Goal: Task Accomplishment & Management: Complete application form

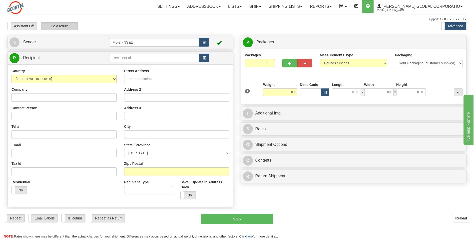
click at [61, 26] on label "Do a return" at bounding box center [58, 26] width 40 height 8
type input "ML-2 - NS&E"
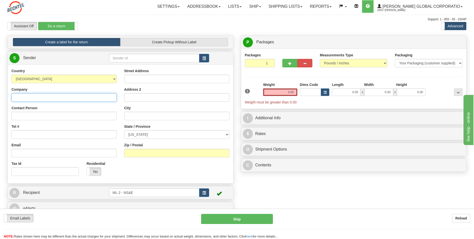
click at [35, 97] on input "Company" at bounding box center [64, 97] width 105 height 9
type input "[PERSON_NAME] National"
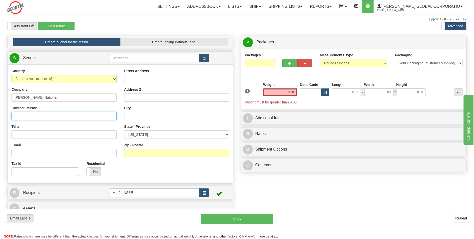
click at [16, 114] on input "Contact Person" at bounding box center [64, 116] width 105 height 9
type input "[PERSON_NAME] (IS & T return)"
drag, startPoint x: 32, startPoint y: 131, endPoint x: 35, endPoint y: 126, distance: 6.0
click at [32, 131] on input "Tel #" at bounding box center [64, 134] width 105 height 9
click at [31, 134] on input "Tel #" at bounding box center [64, 134] width 105 height 9
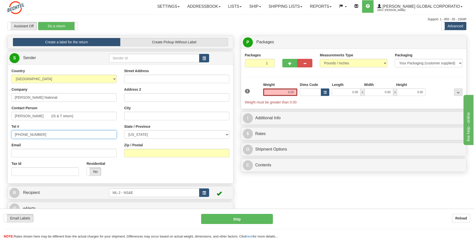
type input "[PHONE_NUMBER]"
click at [136, 77] on input "Street Address" at bounding box center [176, 79] width 105 height 9
type input "[STREET_ADDRESS]"
click at [135, 116] on input "City" at bounding box center [176, 116] width 105 height 9
type input "Fullerton"
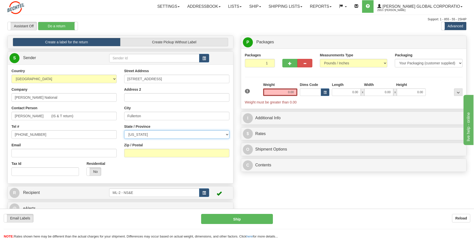
click at [228, 134] on select "[US_STATE] [US_STATE] [US_STATE] [US_STATE] Armed Forces America Armed Forces E…" at bounding box center [176, 134] width 105 height 9
select select "CA"
click at [124, 130] on select "[US_STATE] [US_STATE] [US_STATE] [US_STATE] Armed Forces America Armed Forces E…" at bounding box center [176, 134] width 105 height 9
click at [146, 154] on input "Zip / Postal" at bounding box center [176, 153] width 105 height 9
type input "92835"
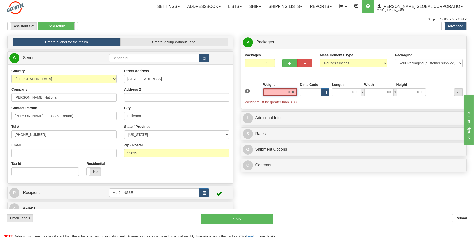
click at [292, 92] on input "0.00" at bounding box center [280, 92] width 34 height 8
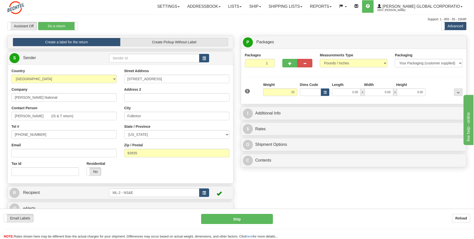
type input "25.00"
click at [268, 119] on div "I Additional Info" at bounding box center [354, 113] width 226 height 13
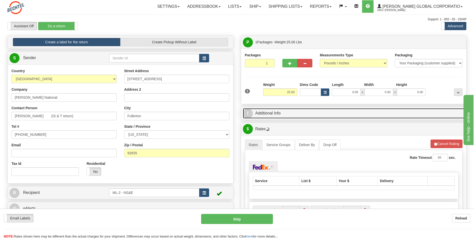
click at [271, 113] on link "I Additional Info" at bounding box center [354, 113] width 222 height 10
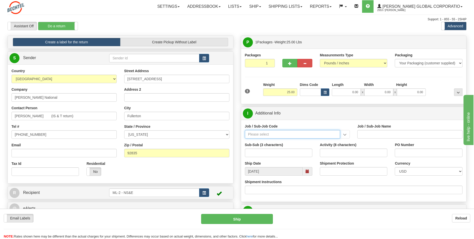
click at [271, 135] on input "Job / Sub-Job Code" at bounding box center [293, 134] width 96 height 9
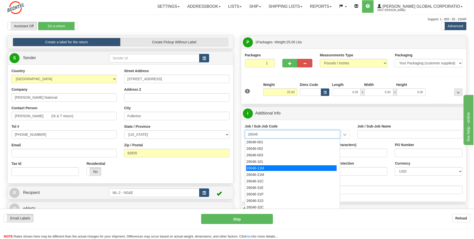
click at [263, 169] on div "26046-11M" at bounding box center [291, 168] width 91 height 6
type input "26046-11M"
type input "MOBILE LAUNCHER 2 - PROJECT MANAGEMENT"
type input "26046-11M"
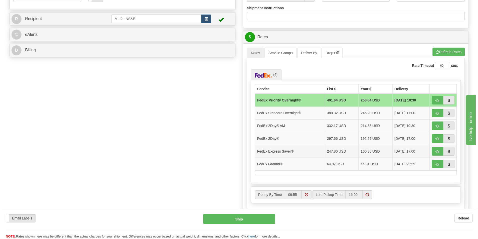
scroll to position [175, 0]
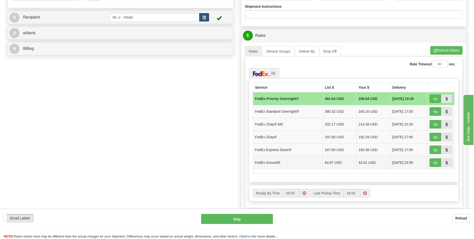
click at [367, 162] on td "44.01 USD" at bounding box center [374, 162] width 34 height 13
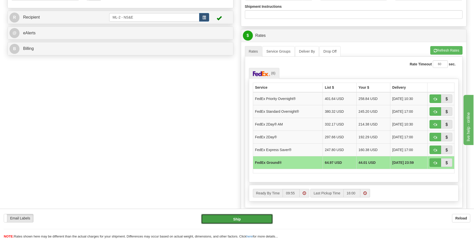
click at [239, 216] on button "Ship" at bounding box center [237, 219] width 72 height 10
type input "92"
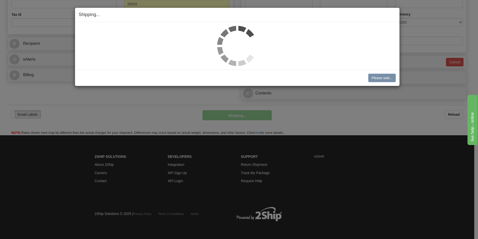
scroll to position [149, 0]
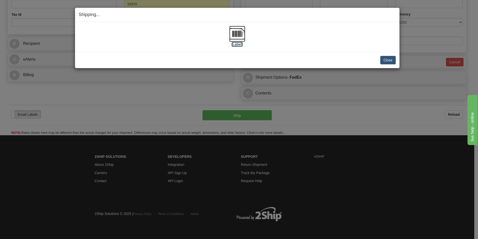
click at [239, 44] on label "[Label]" at bounding box center [238, 44] width 12 height 5
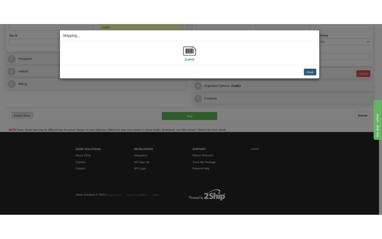
scroll to position [160, 0]
